Goal: Check status: Check status

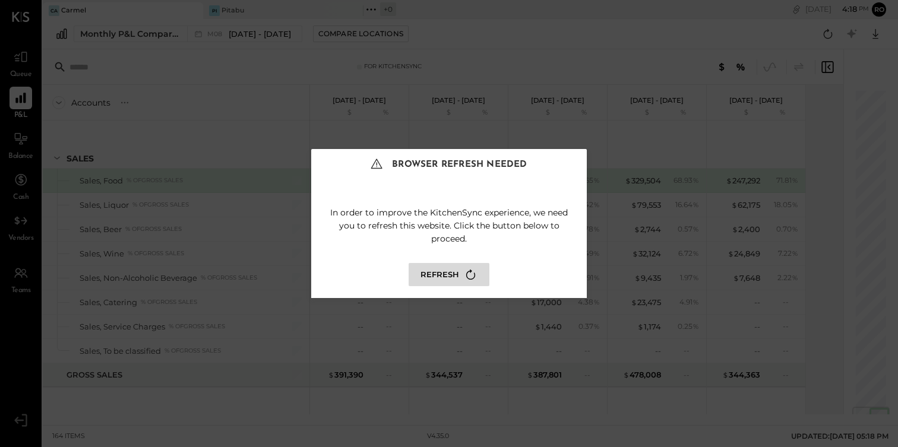
click at [467, 271] on icon at bounding box center [471, 275] width 16 height 16
